Goal: Task Accomplishment & Management: Use online tool/utility

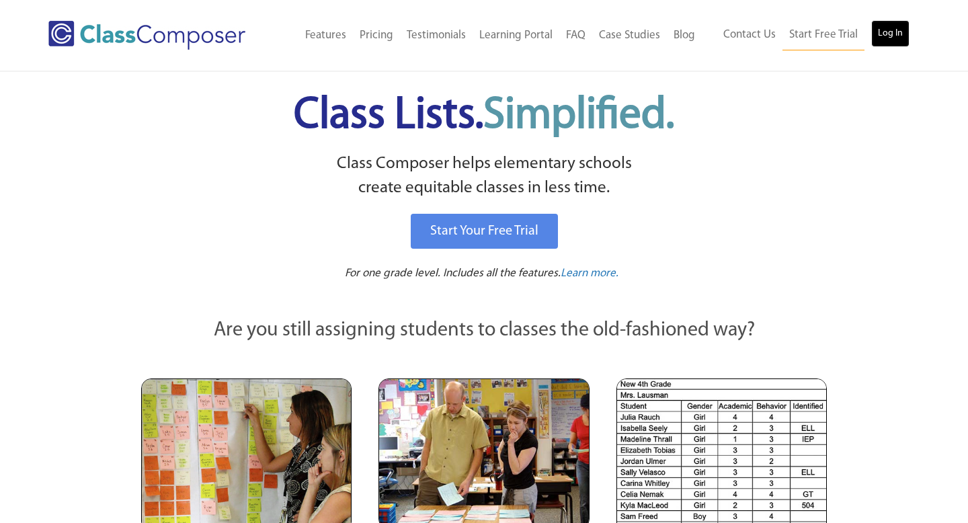
click at [891, 37] on link "Log In" at bounding box center [891, 33] width 38 height 27
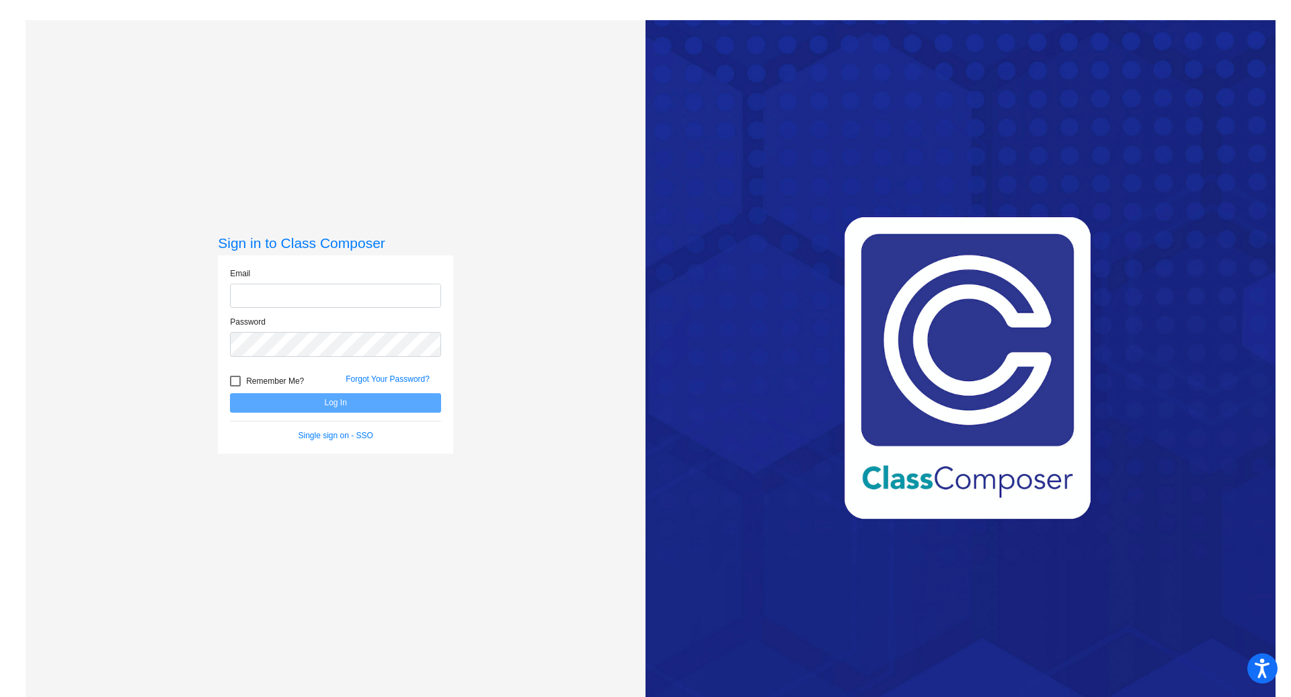
type input "[PERSON_NAME][EMAIL_ADDRESS][PERSON_NAME][DOMAIN_NAME]"
click at [333, 404] on button "Log In" at bounding box center [335, 403] width 211 height 20
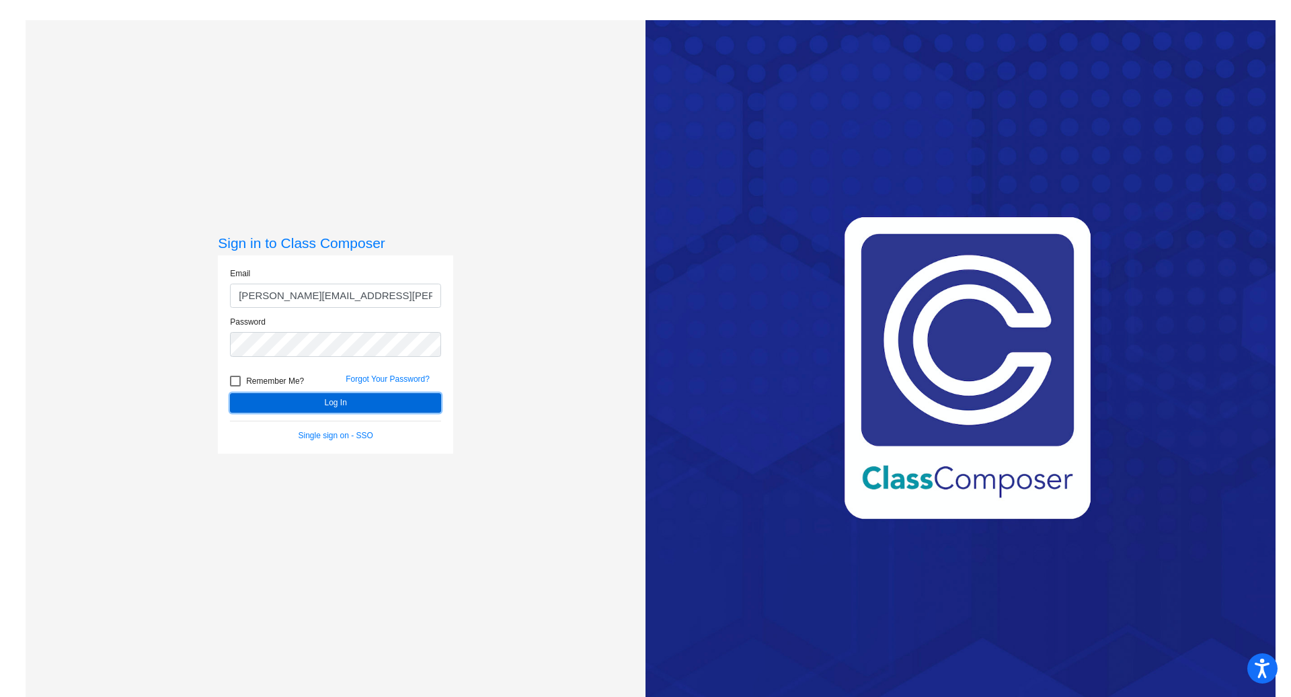
click at [333, 404] on button "Log In" at bounding box center [335, 403] width 211 height 20
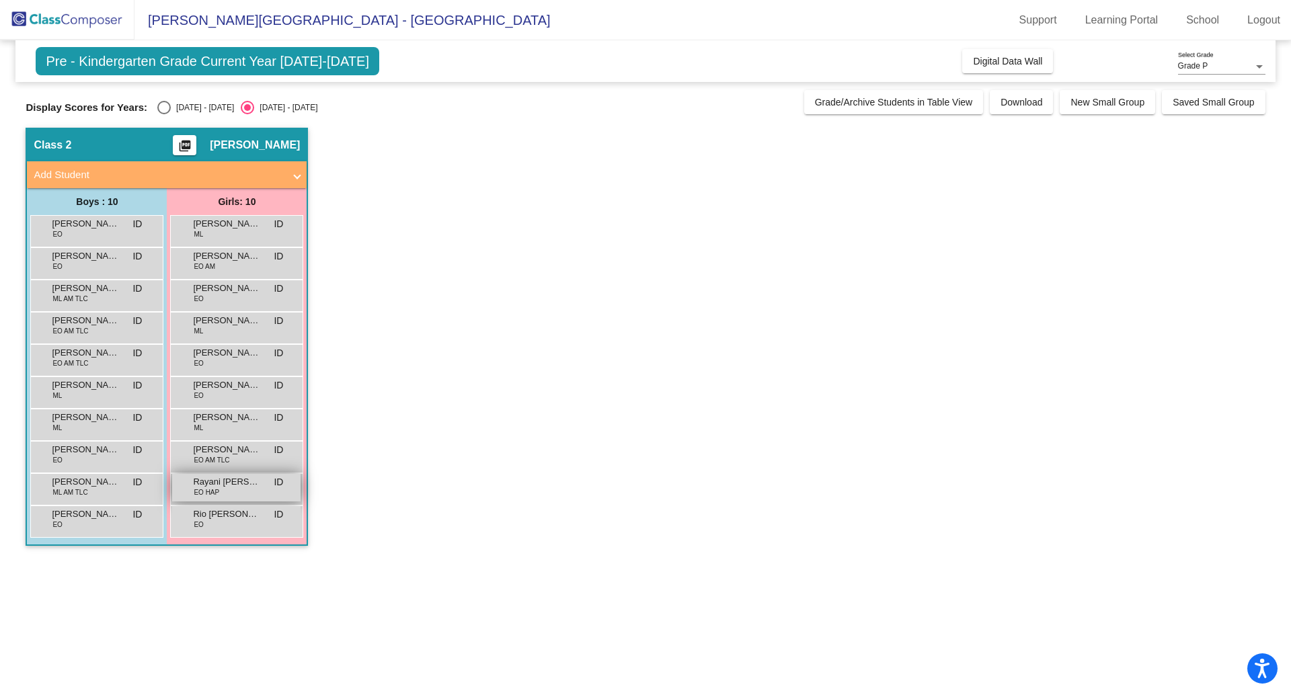
click at [229, 480] on span "Rayani Zara Aishwarya" at bounding box center [226, 482] width 67 height 13
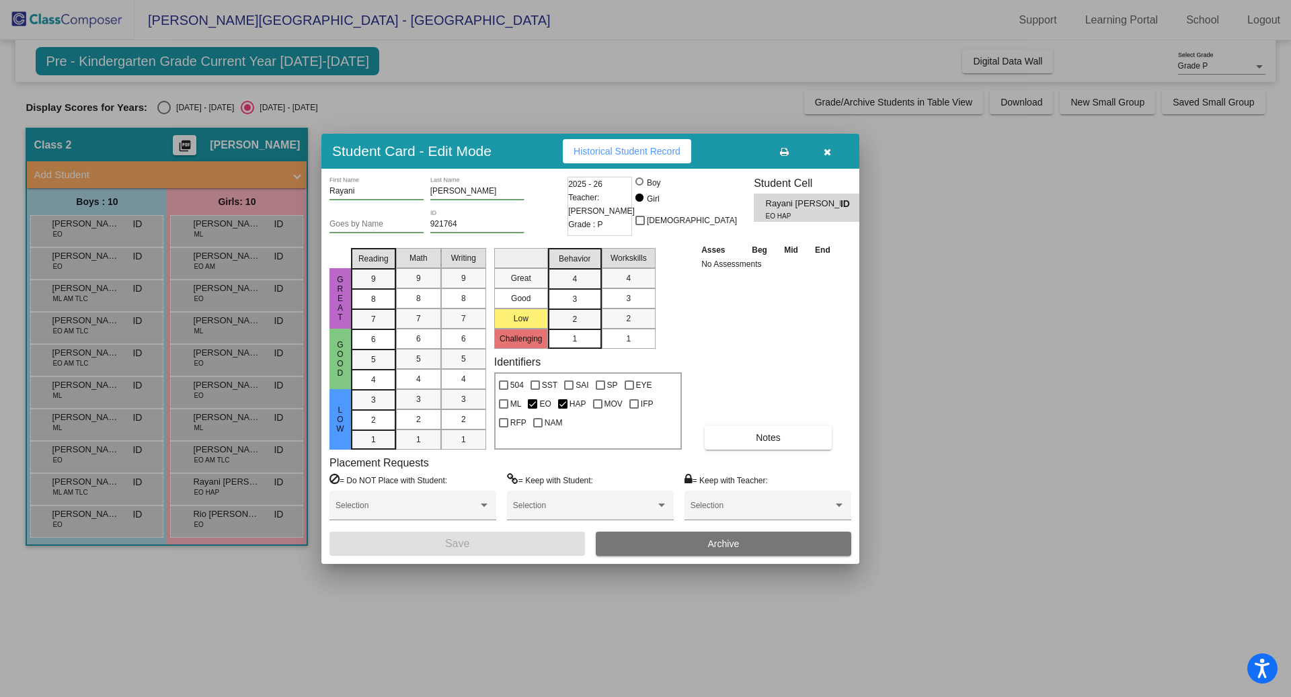
click at [828, 151] on icon "button" at bounding box center [827, 151] width 7 height 9
